Goal: Book appointment/travel/reservation

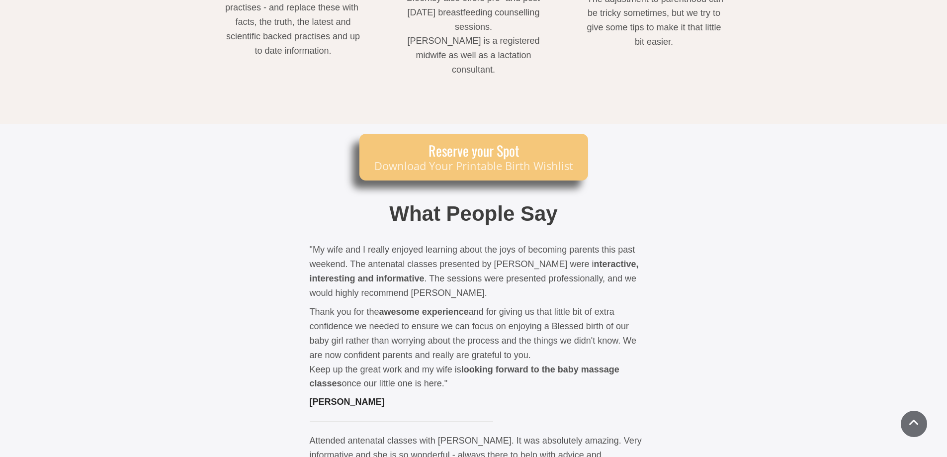
scroll to position [1739, 0]
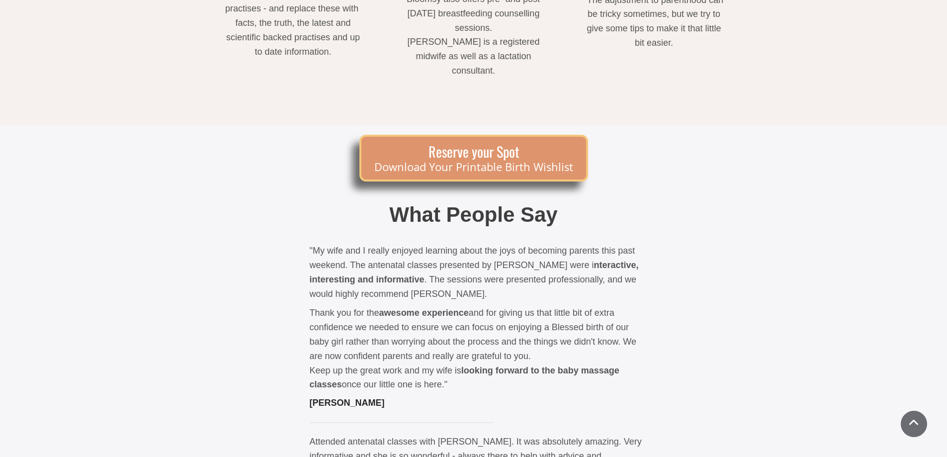
click at [556, 143] on span "Reserve your Spot" at bounding box center [473, 151] width 199 height 17
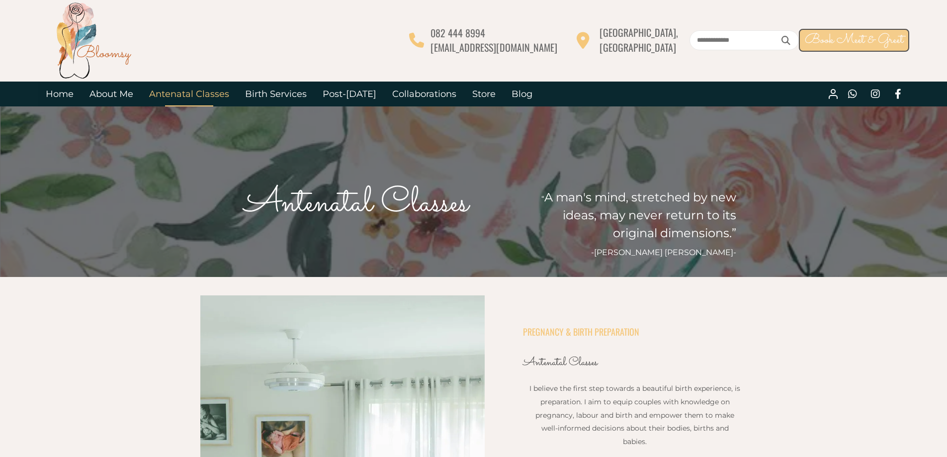
click at [882, 41] on span "Book Meet & Greet" at bounding box center [854, 39] width 98 height 19
drag, startPoint x: 511, startPoint y: 48, endPoint x: 587, endPoint y: 47, distance: 75.5
click at [587, 47] on div "082 444 8994 [EMAIL_ADDRESS][DOMAIN_NAME] [GEOGRAPHIC_DATA], [GEOGRAPHIC_DATA] …" at bounding box center [659, 39] width 500 height 29
click at [576, 47] on div at bounding box center [566, 39] width 19 height 29
click at [557, 51] on span "[EMAIL_ADDRESS][DOMAIN_NAME]" at bounding box center [493, 47] width 127 height 15
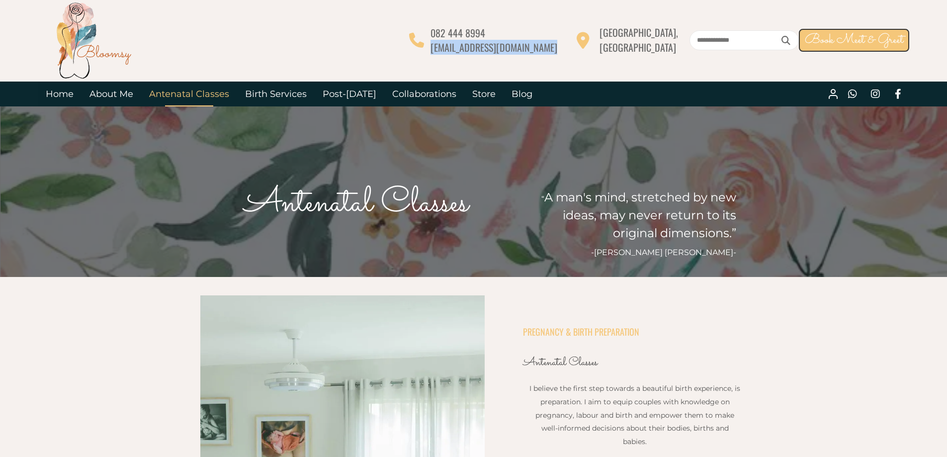
drag, startPoint x: 585, startPoint y: 52, endPoint x: 513, endPoint y: 51, distance: 72.1
click at [513, 51] on div "082 444 8994 [EMAIL_ADDRESS][DOMAIN_NAME] [GEOGRAPHIC_DATA], [GEOGRAPHIC_DATA] …" at bounding box center [659, 39] width 500 height 29
copy div "[EMAIL_ADDRESS][DOMAIN_NAME]"
click at [381, 29] on div at bounding box center [223, 40] width 371 height 80
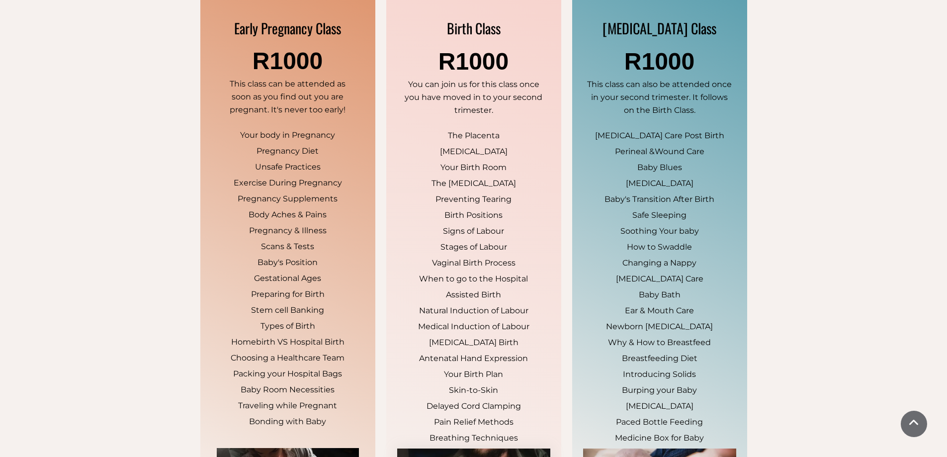
scroll to position [745, 0]
